Goal: Information Seeking & Learning: Learn about a topic

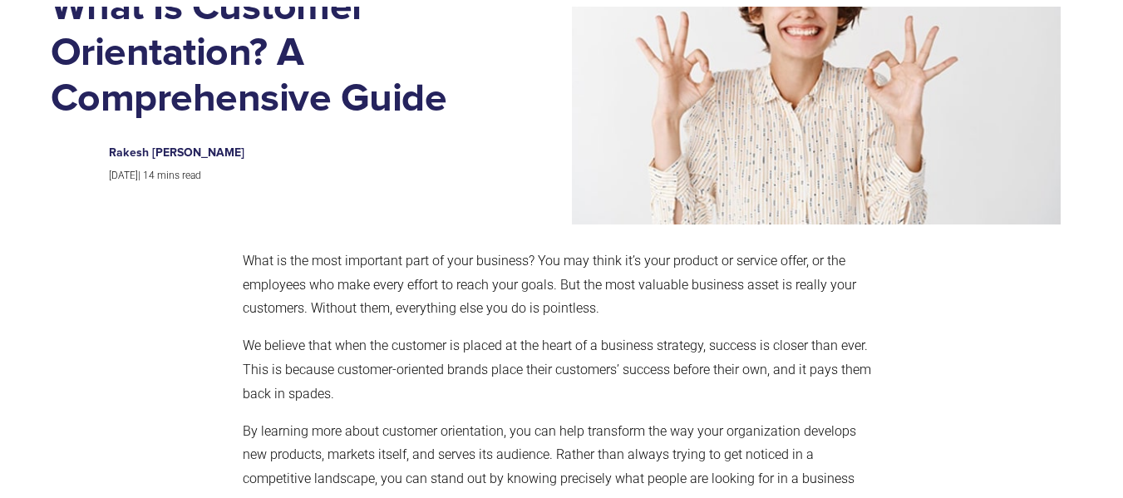
scroll to position [208, 0]
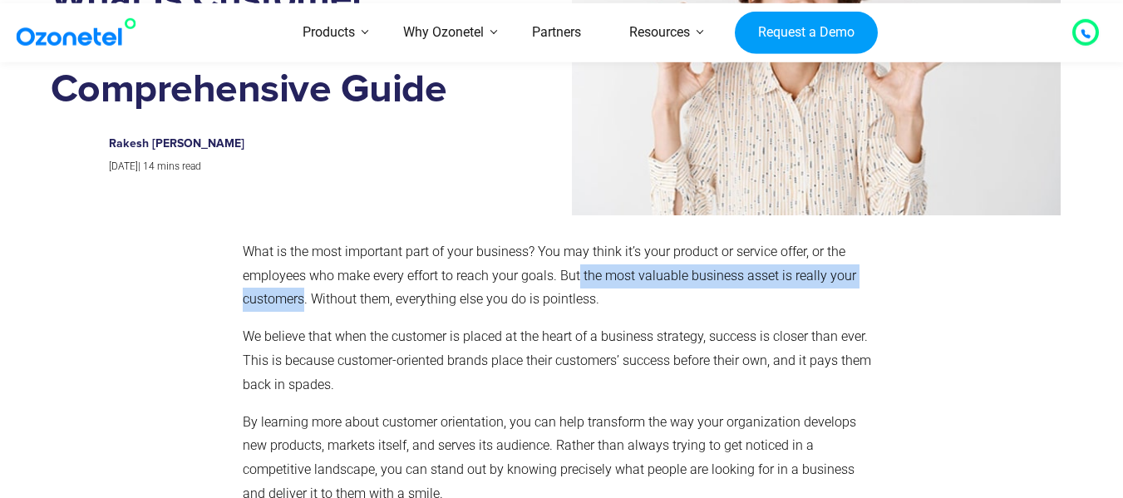
drag, startPoint x: 578, startPoint y: 270, endPoint x: 304, endPoint y: 311, distance: 277.3
click at [304, 311] on p "What is the most important part of your business? You may think it’s your produ…" at bounding box center [558, 275] width 631 height 71
copy p "the most valuable business asset is really your customers"
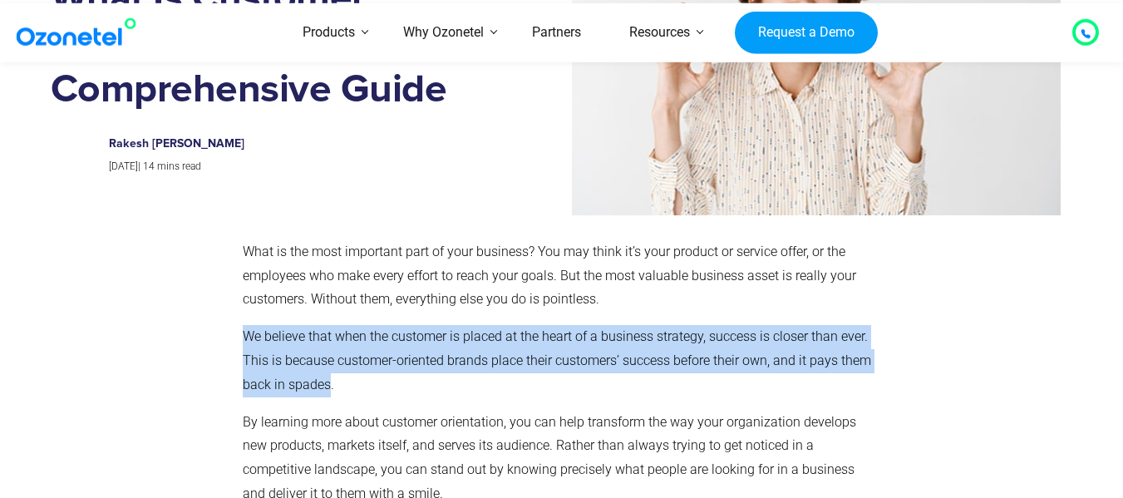
drag, startPoint x: 244, startPoint y: 329, endPoint x: 328, endPoint y: 389, distance: 103.8
click at [328, 389] on p "We believe that when the customer is placed at the heart of a business strategy…" at bounding box center [558, 360] width 631 height 71
copy p "We believe that when the customer is placed at the heart of a business strategy…"
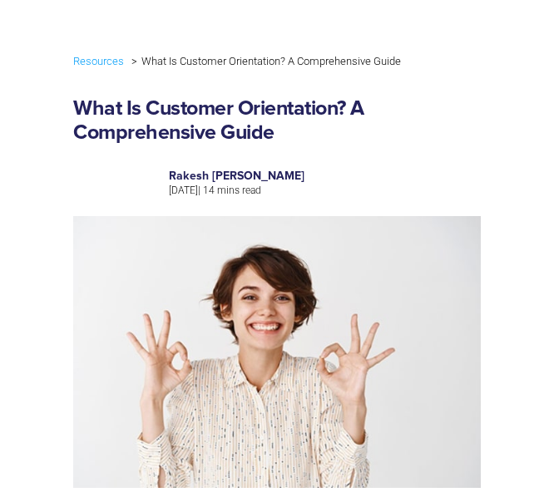
scroll to position [0, 0]
